Goal: Transaction & Acquisition: Purchase product/service

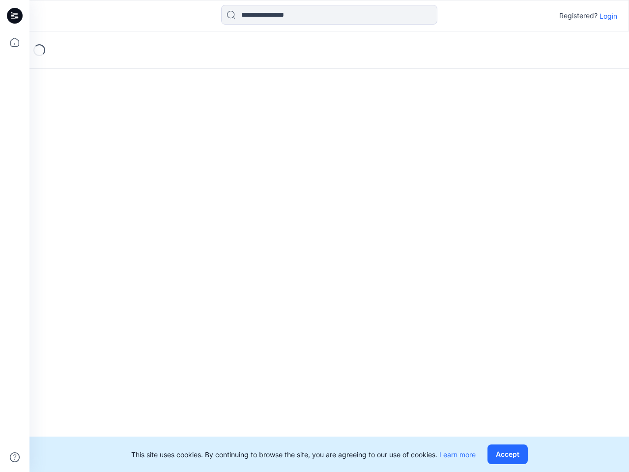
click at [315, 236] on div "Loading..." at bounding box center [329, 251] width 600 height 440
click at [15, 16] on icon at bounding box center [16, 16] width 4 height 0
click at [15, 42] on icon at bounding box center [15, 42] width 22 height 22
click at [15, 457] on icon at bounding box center [15, 457] width 10 height 10
click at [329, 15] on input at bounding box center [329, 15] width 216 height 20
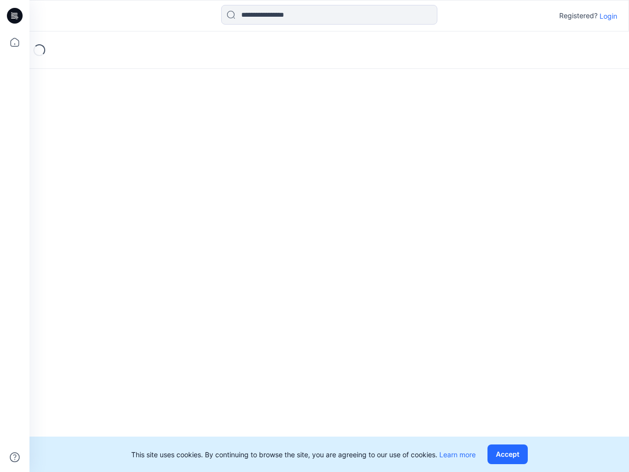
click at [609, 16] on p "Login" at bounding box center [609, 16] width 18 height 10
click at [510, 454] on button "Accept" at bounding box center [508, 454] width 40 height 20
